Goal: Browse casually

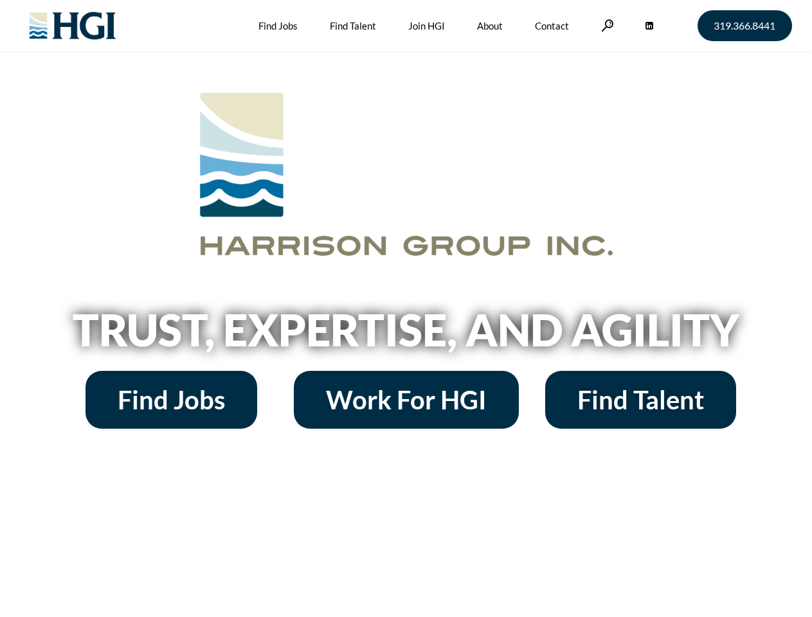
click at [406, 309] on h2 "Trust, Expertise, and Agility" at bounding box center [406, 330] width 733 height 44
click at [606, 25] on link at bounding box center [607, 25] width 13 height 12
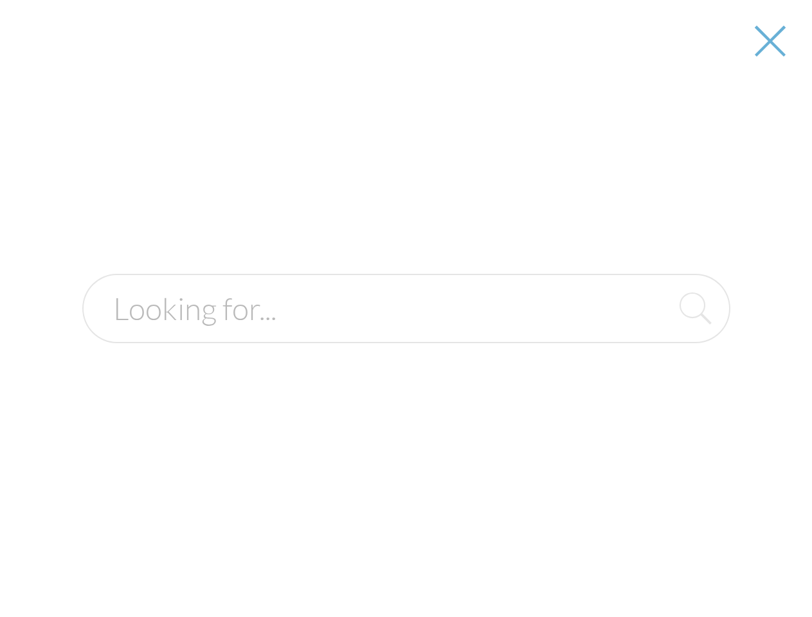
click at [406, 334] on h2 "Trust, Expertise, and Agility" at bounding box center [406, 330] width 733 height 44
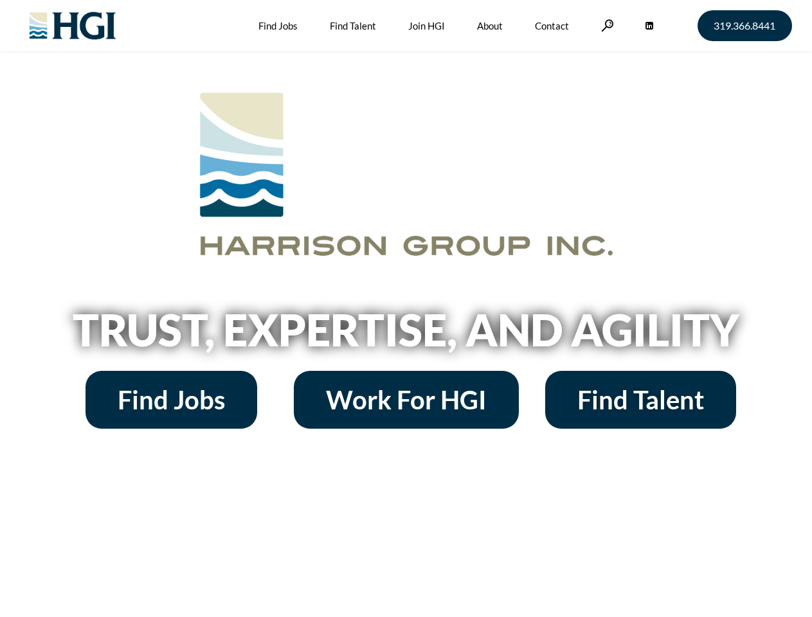
click at [406, 309] on h2 "Trust, Expertise, and Agility" at bounding box center [406, 330] width 733 height 44
click at [606, 25] on link at bounding box center [607, 25] width 13 height 12
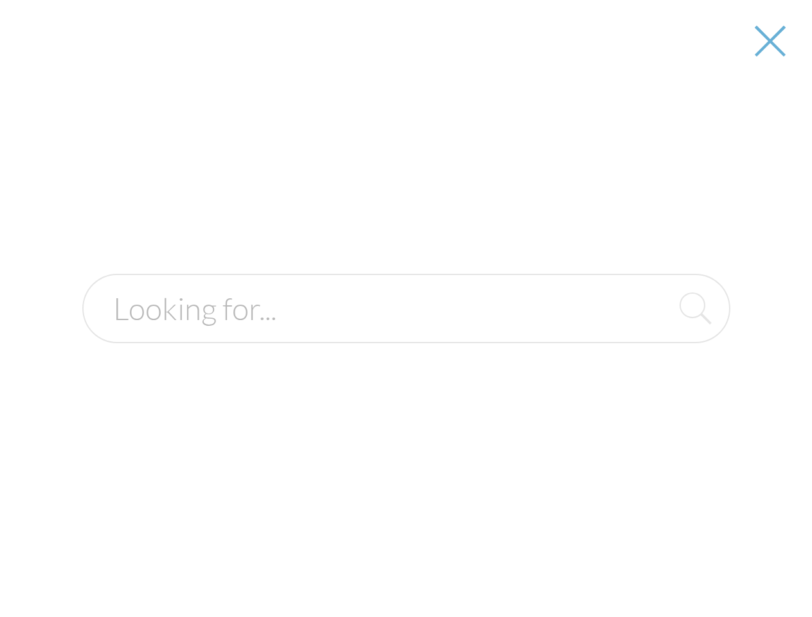
click at [406, 334] on h2 "Trust, Expertise, and Agility" at bounding box center [406, 330] width 733 height 44
